Goal: Task Accomplishment & Management: Use online tool/utility

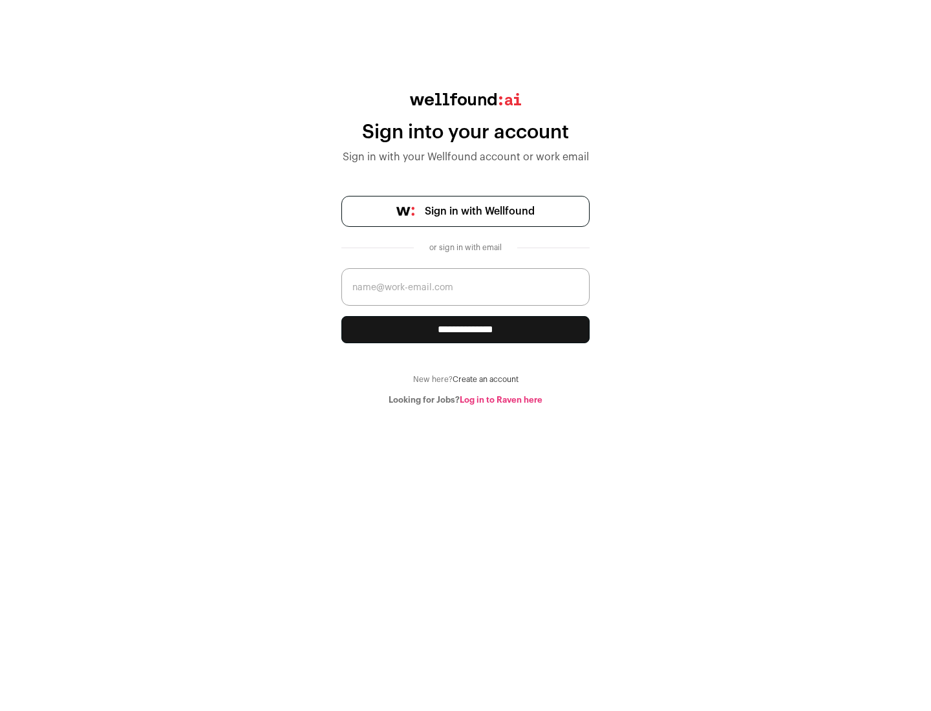
click at [479, 211] on span "Sign in with Wellfound" at bounding box center [480, 212] width 110 height 16
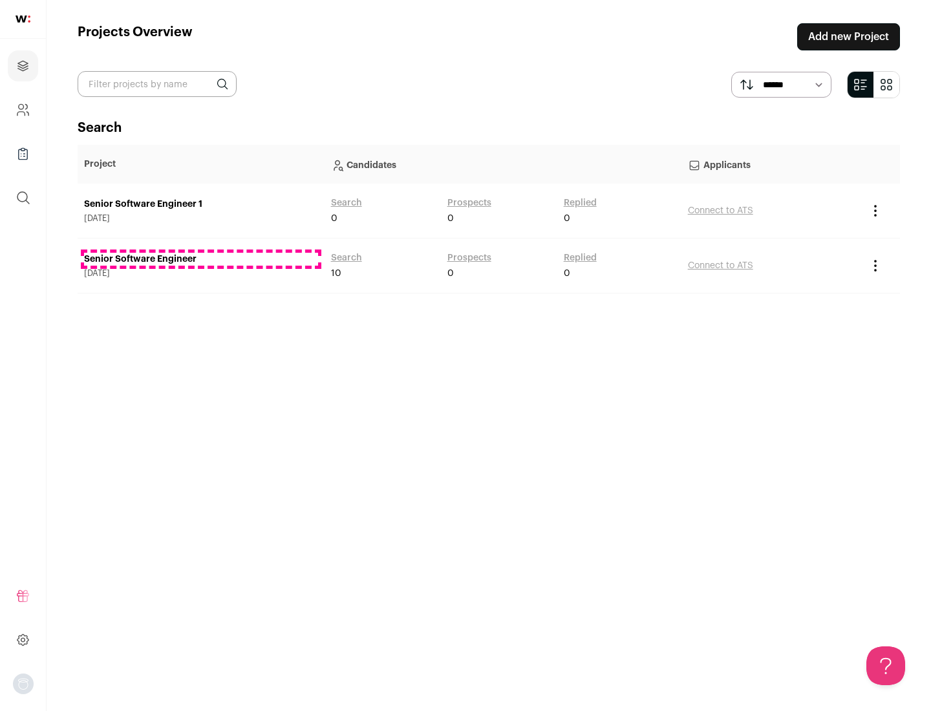
click at [200, 259] on link "Senior Software Engineer" at bounding box center [201, 259] width 234 height 13
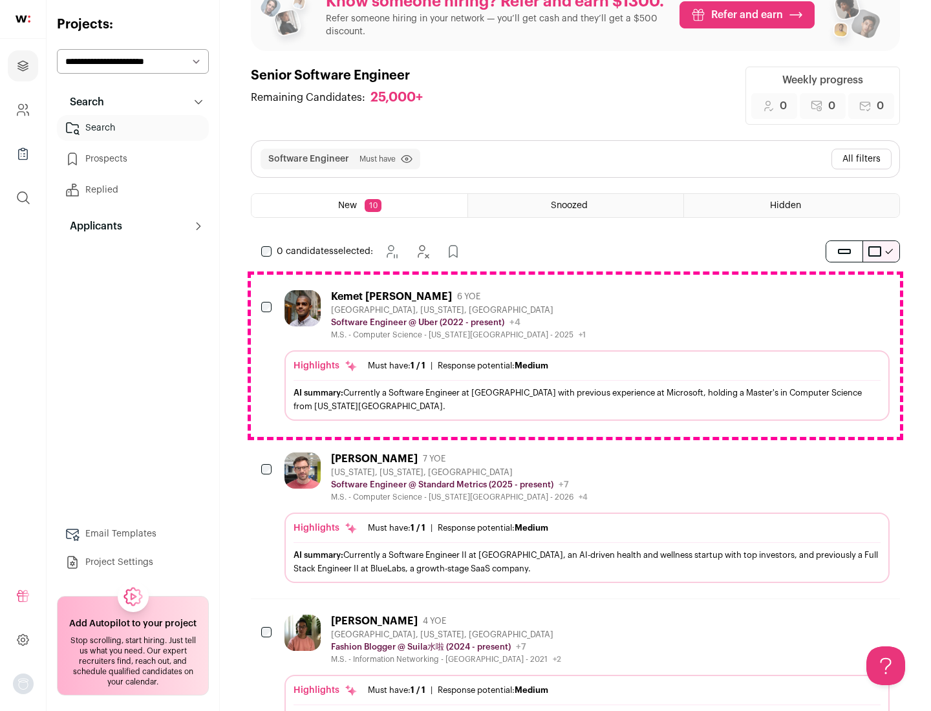
click at [575, 356] on div "Highlights Must have: 1 / 1 How many must haves have been fulfilled? | Response…" at bounding box center [586, 385] width 605 height 70
